Goal: Information Seeking & Learning: Stay updated

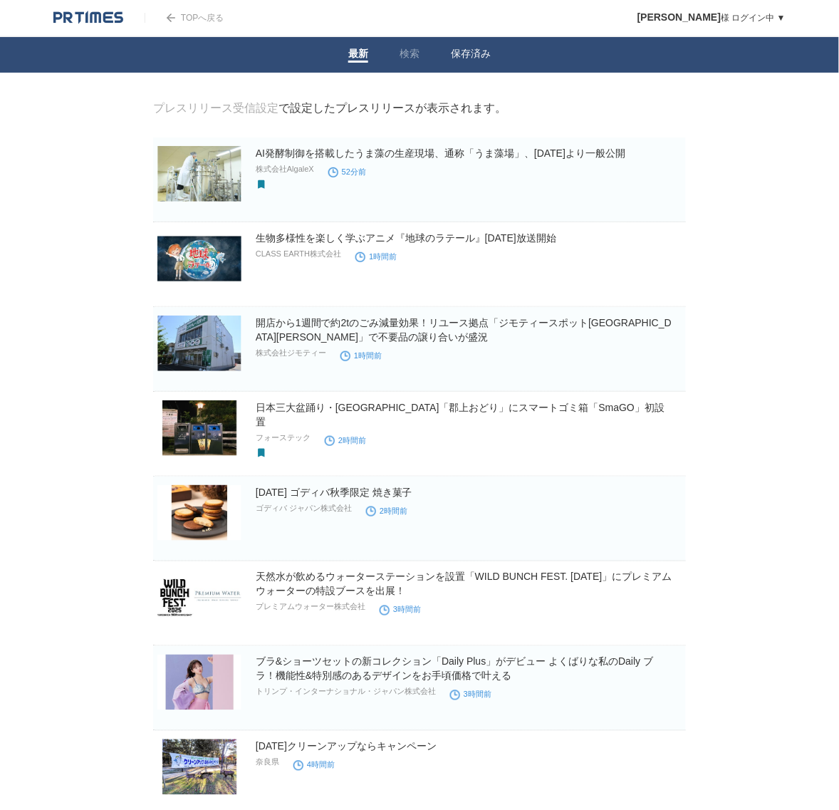
click at [470, 58] on link "保存済み" at bounding box center [471, 55] width 40 height 15
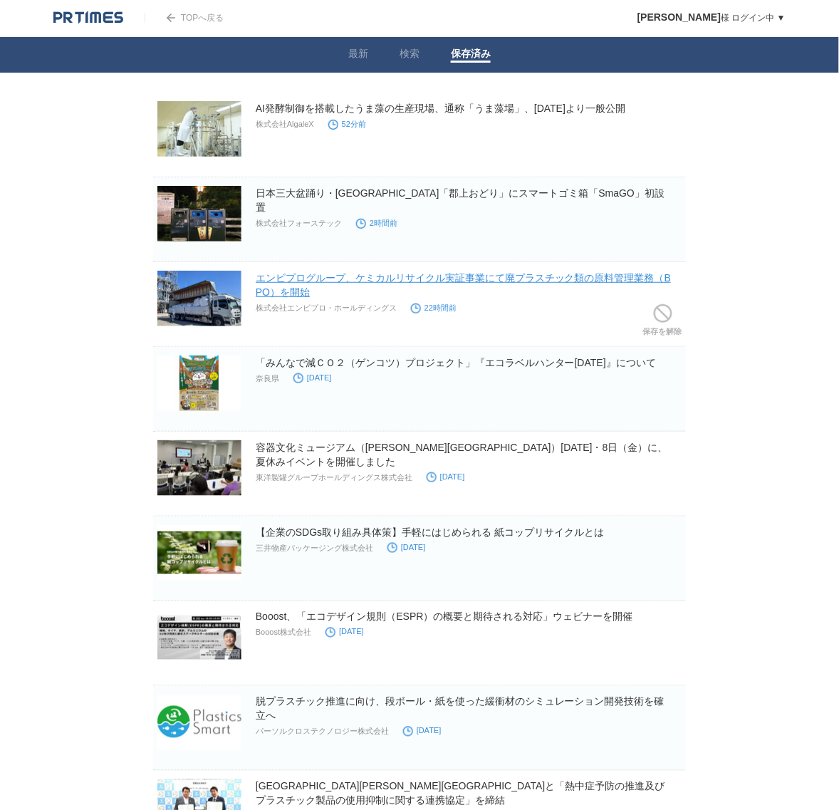
click at [374, 282] on link "エンビプログループ、ケミカルリサイクル実証事業にて廃プラスチック類の原料管理業務（BPO）を開始" at bounding box center [463, 285] width 415 height 26
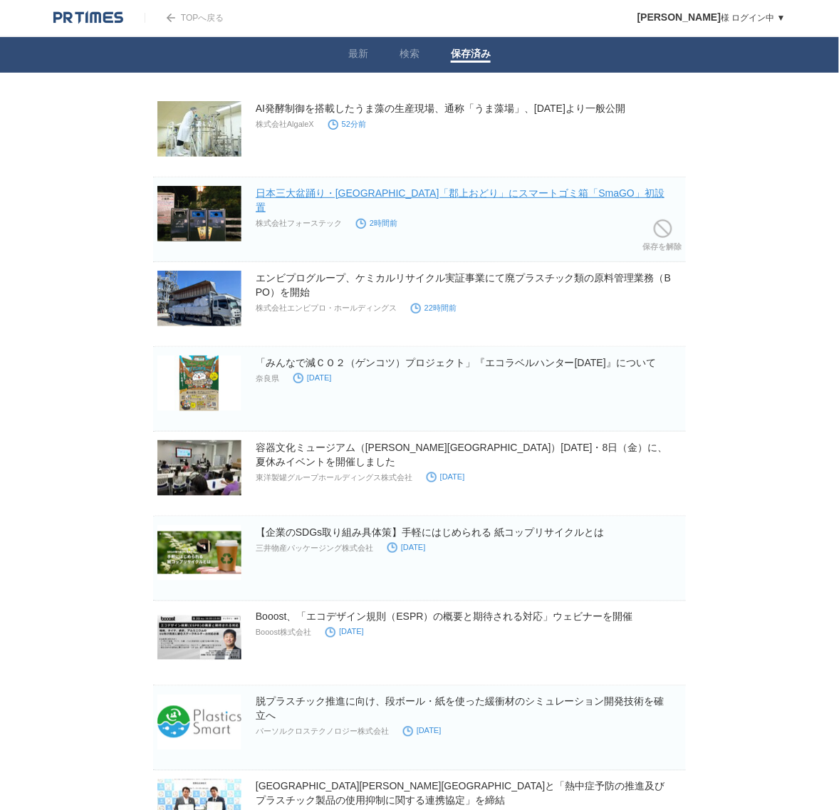
click at [343, 187] on link "日本三大盆踊り・[GEOGRAPHIC_DATA]「郡上おどり」にスマートゴミ箱「SmaGO」初設置" at bounding box center [460, 200] width 409 height 26
click at [353, 51] on link "最新" at bounding box center [358, 55] width 20 height 15
